Goal: Information Seeking & Learning: Learn about a topic

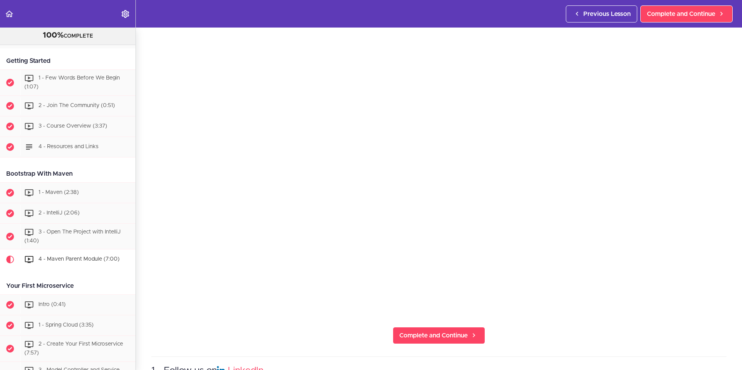
scroll to position [78, 0]
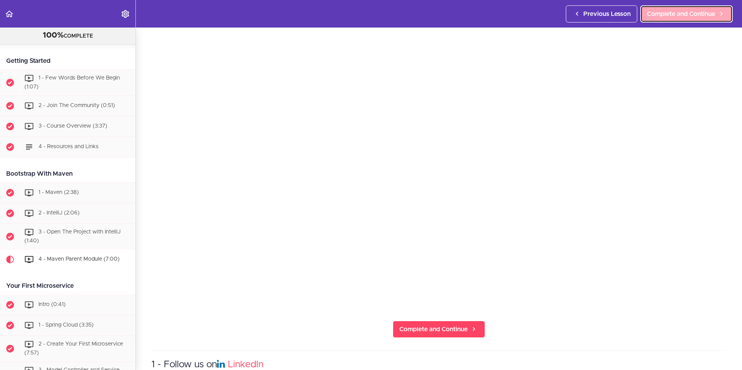
click at [665, 18] on span "Complete and Continue" at bounding box center [681, 13] width 68 height 9
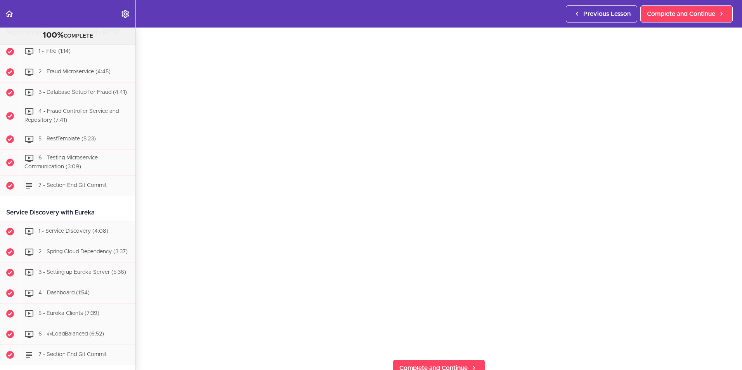
scroll to position [510, 0]
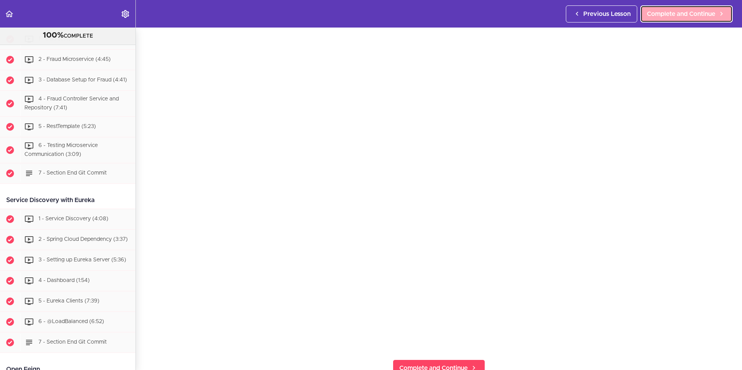
click at [644, 11] on link "Complete and Continue" at bounding box center [686, 13] width 92 height 17
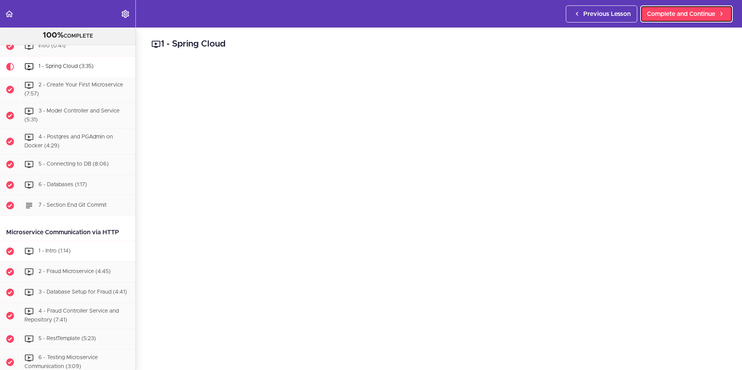
scroll to position [220, 0]
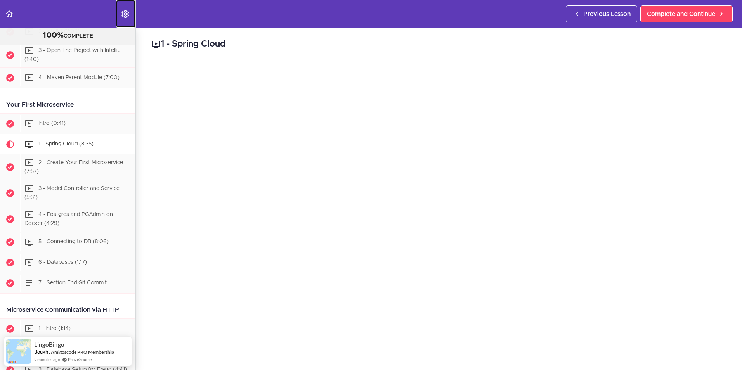
click at [127, 13] on icon "Settings Menu" at bounding box center [125, 13] width 9 height 9
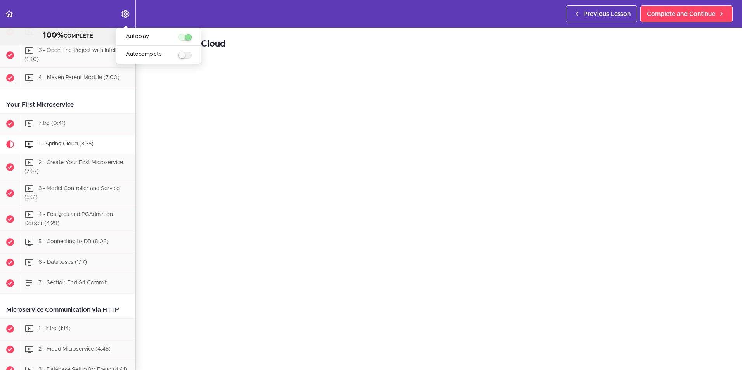
click at [186, 53] on label "menuitem" at bounding box center [185, 55] width 14 height 7
click at [183, 53] on input "Autocomplete" at bounding box center [180, 55] width 5 height 5
checkbox input "true"
click at [302, 44] on h2 "1 - Spring Cloud" at bounding box center [438, 44] width 575 height 13
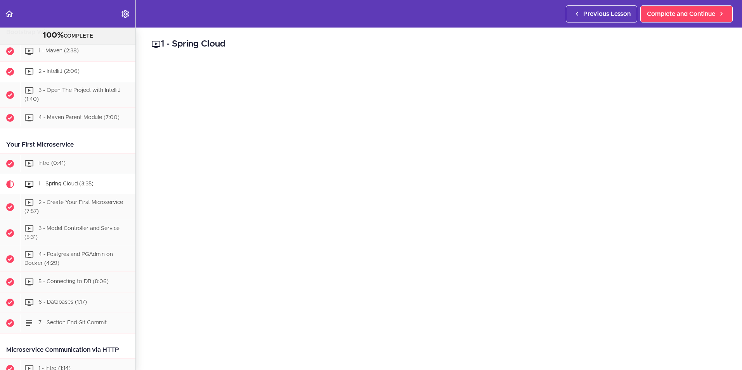
scroll to position [194, 0]
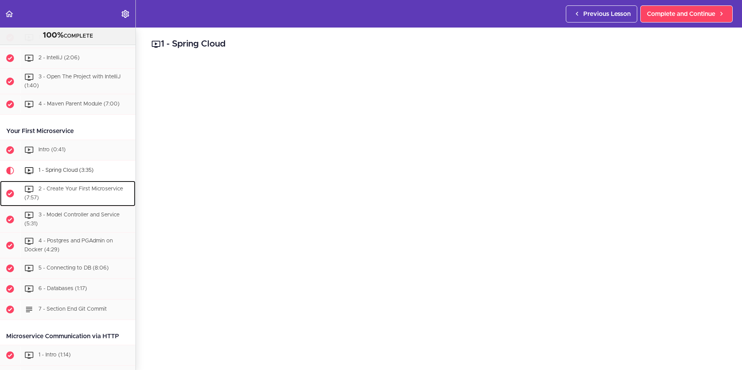
click at [75, 192] on span "2 - Create Your First Microservice (7:57)" at bounding box center [73, 194] width 99 height 14
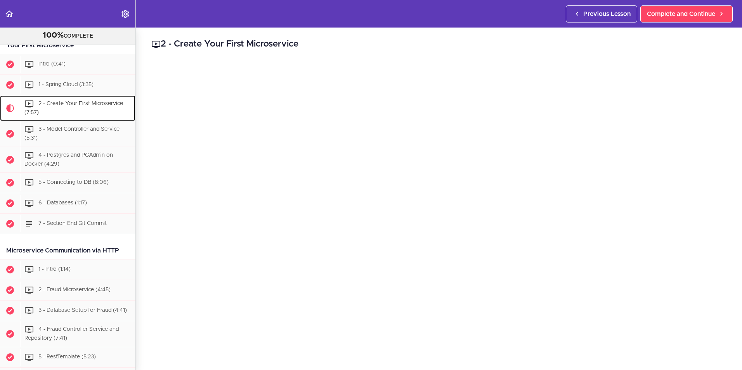
scroll to position [39, 0]
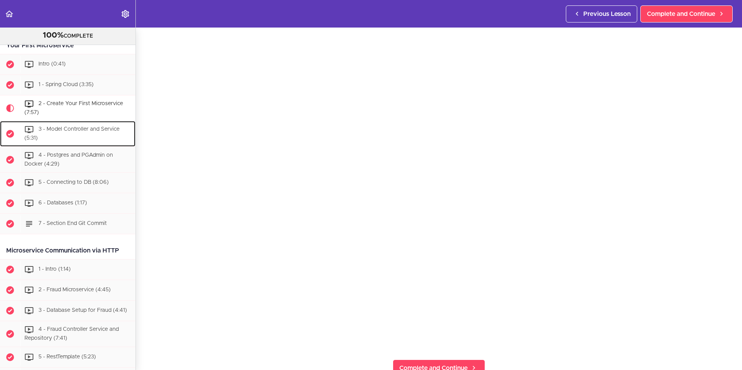
click at [78, 129] on span "3 - Model Controller and Service (5:31)" at bounding box center [71, 134] width 95 height 14
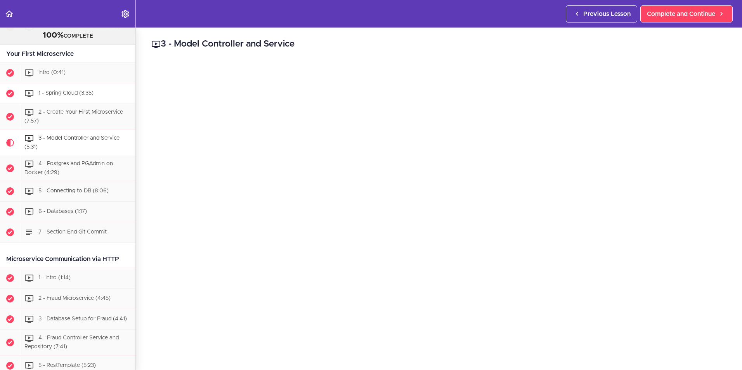
scroll to position [272, 0]
